Goal: Task Accomplishment & Management: Manage account settings

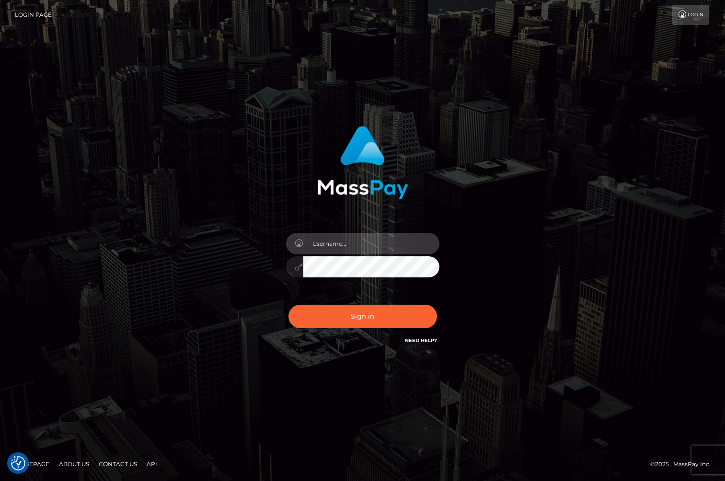
click at [322, 247] on input "text" at bounding box center [371, 244] width 136 height 22
type input "jackson.whop"
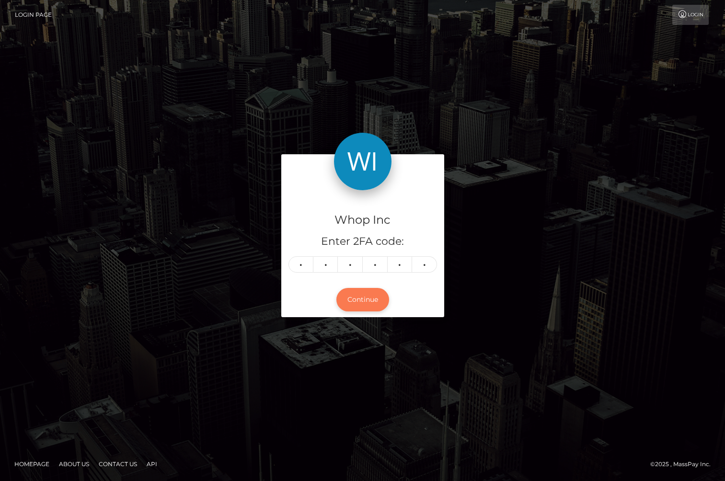
click at [355, 293] on button "Continue" at bounding box center [362, 299] width 53 height 23
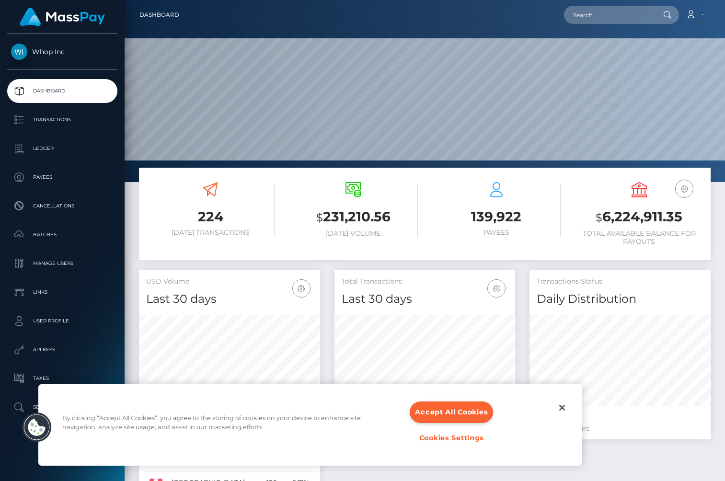
scroll to position [170, 181]
click at [462, 407] on button "Accept All Cookies" at bounding box center [451, 413] width 83 height 22
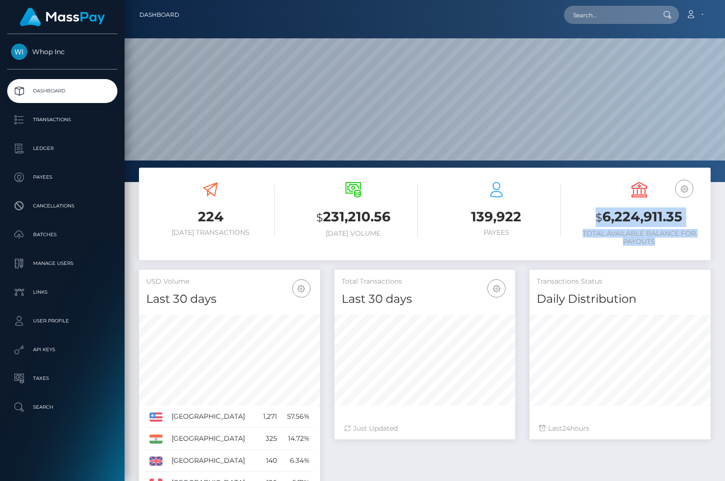
drag, startPoint x: 596, startPoint y: 218, endPoint x: 666, endPoint y: 244, distance: 74.9
click at [666, 244] on div "USD Balance $ 6,224,911.35 Total Available Balance for Payouts" at bounding box center [639, 214] width 128 height 64
click at [666, 244] on h6 "Total Available Balance for Payouts" at bounding box center [639, 238] width 128 height 16
drag, startPoint x: 678, startPoint y: 242, endPoint x: 574, endPoint y: 221, distance: 107.1
click at [574, 221] on div "USD Balance $ 6,224,911.35 Total Available Balance for Payouts" at bounding box center [639, 215] width 143 height 80
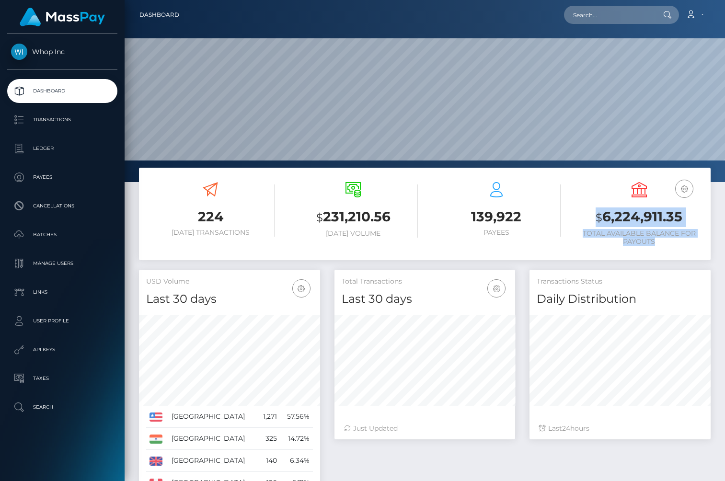
click at [574, 221] on div "USD Balance $ 6,224,911.35 Total Available Balance for Payouts" at bounding box center [639, 215] width 143 height 80
